Goal: Browse casually

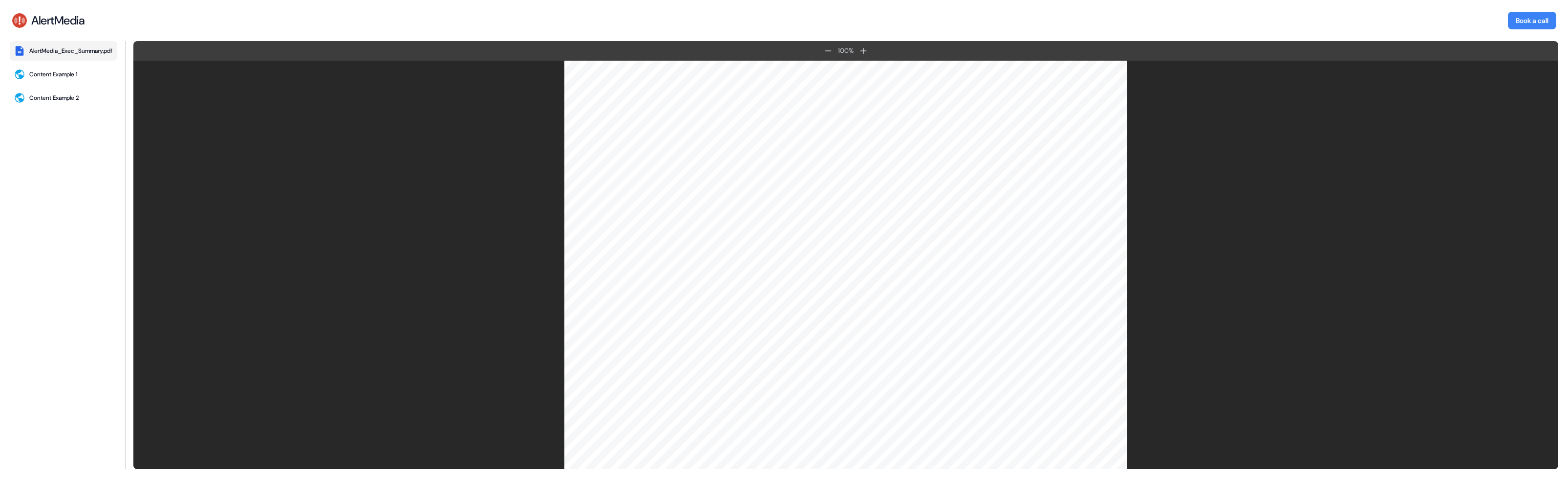
scroll to position [2270, 0]
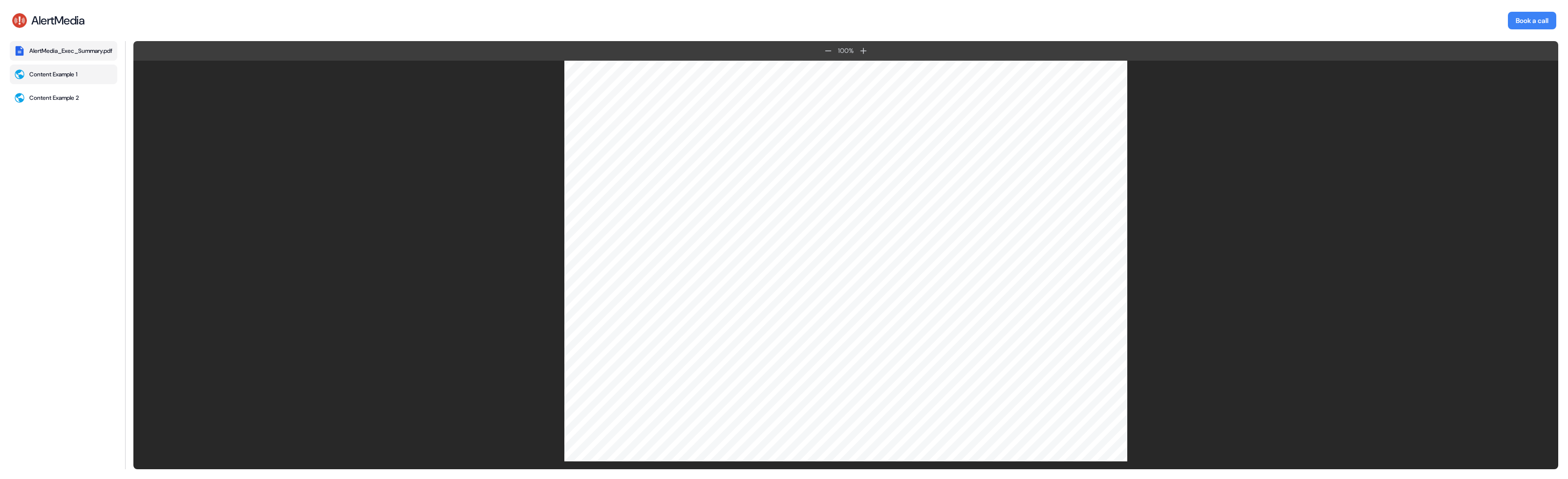
click at [83, 83] on button "Content Example 1" at bounding box center [63, 74] width 107 height 20
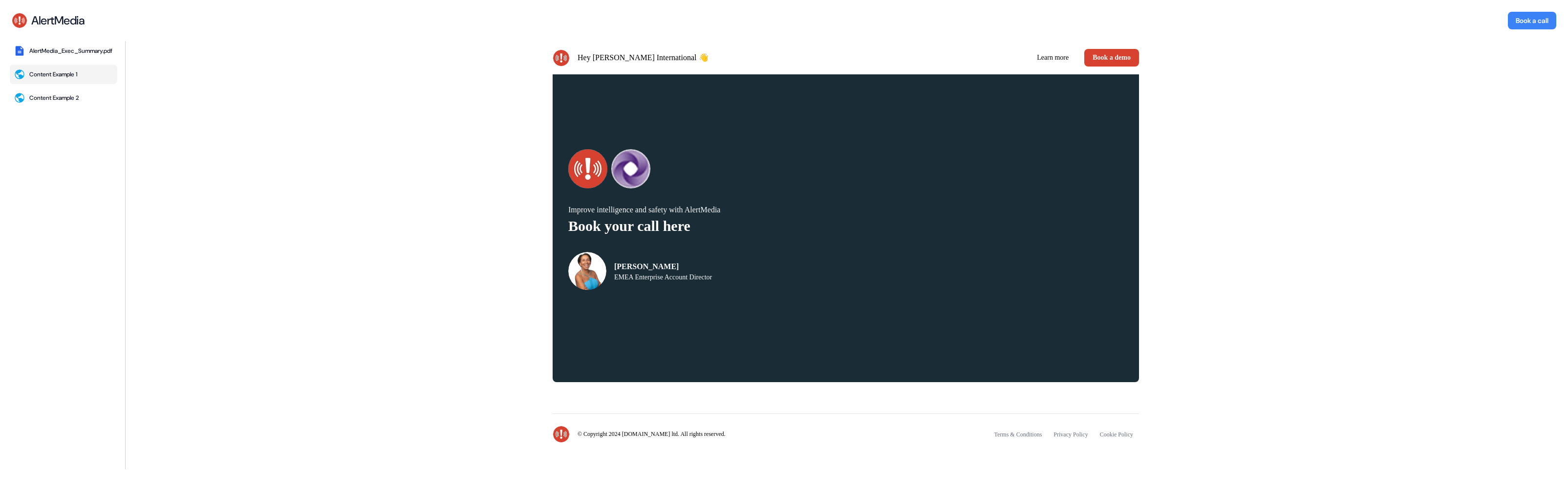
scroll to position [2103, 0]
click at [72, 102] on div "Content Example 2" at bounding box center [54, 97] width 49 height 8
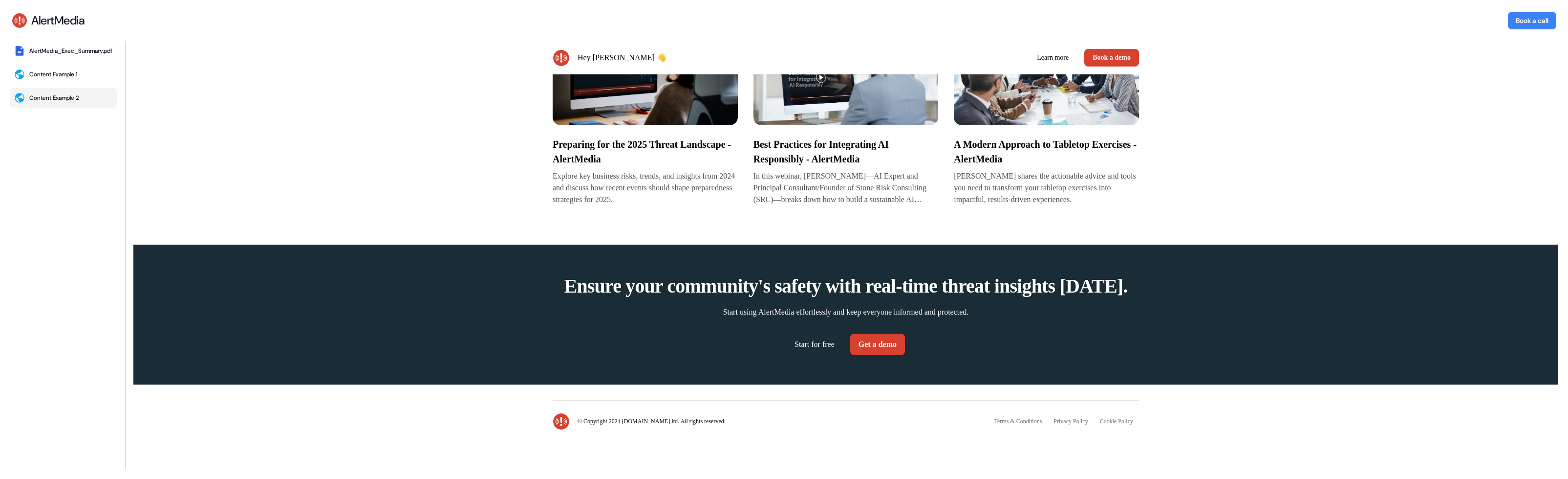
scroll to position [0, 0]
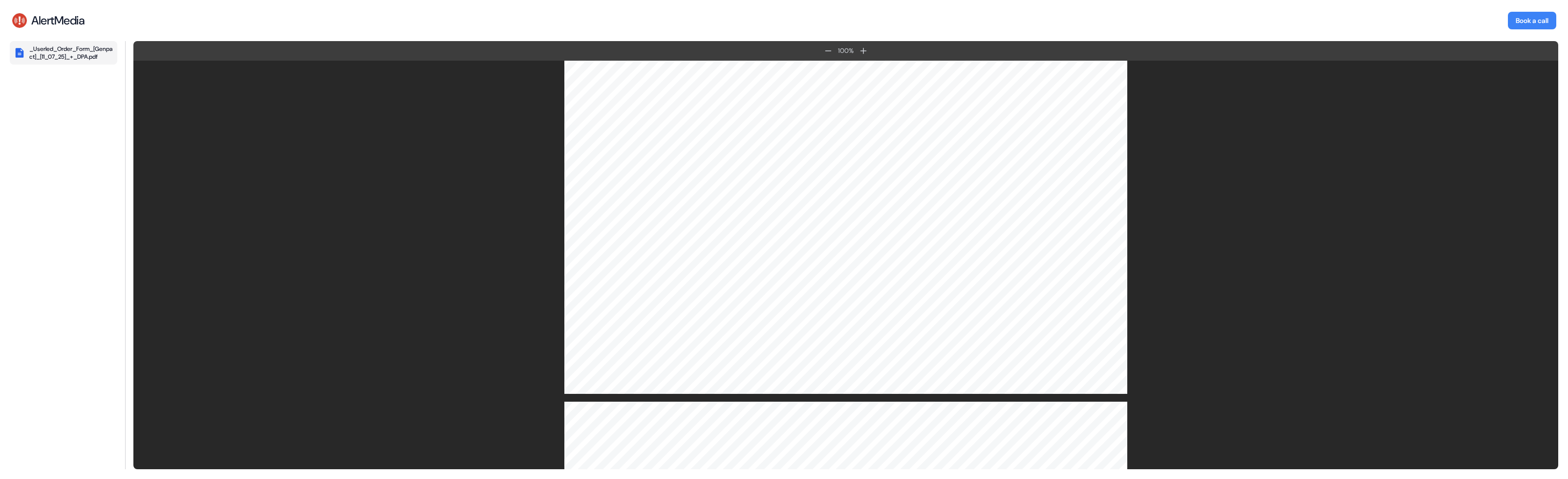
scroll to position [4489, 0]
